Goal: Transaction & Acquisition: Purchase product/service

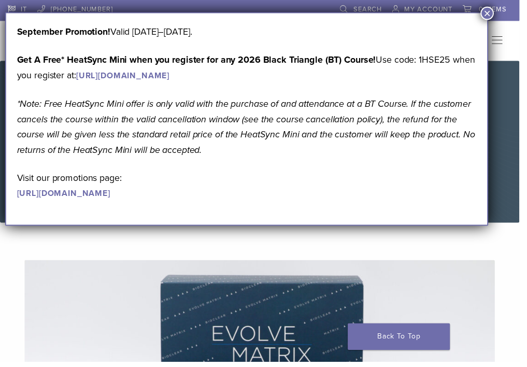
click at [497, 16] on button "×" at bounding box center [494, 13] width 13 height 13
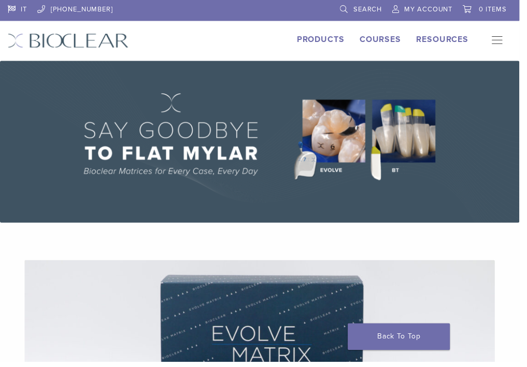
click at [504, 16] on li "0 items" at bounding box center [491, 10] width 45 height 21
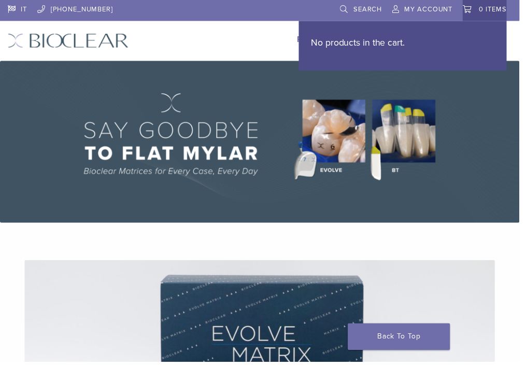
click at [513, 5] on span "0 items" at bounding box center [500, 9] width 28 height 8
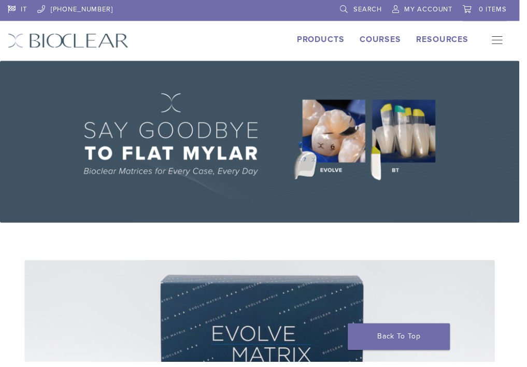
click at [331, 37] on link "Products" at bounding box center [325, 40] width 48 height 10
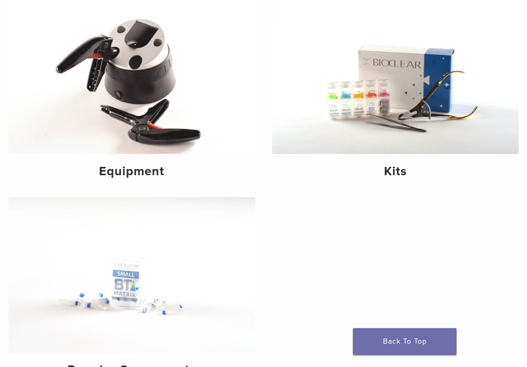
scroll to position [125, 0]
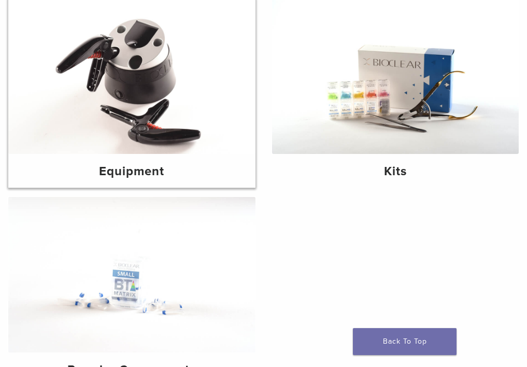
click at [50, 125] on img at bounding box center [131, 75] width 247 height 155
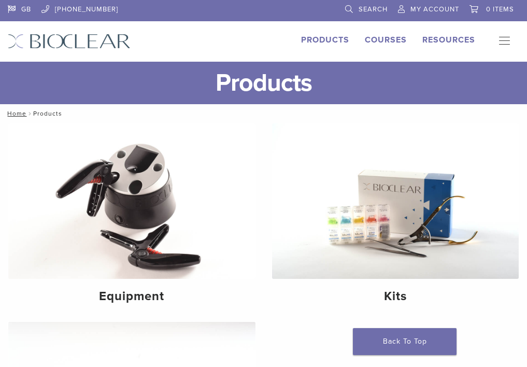
scroll to position [127, 0]
